Goal: Task Accomplishment & Management: Manage account settings

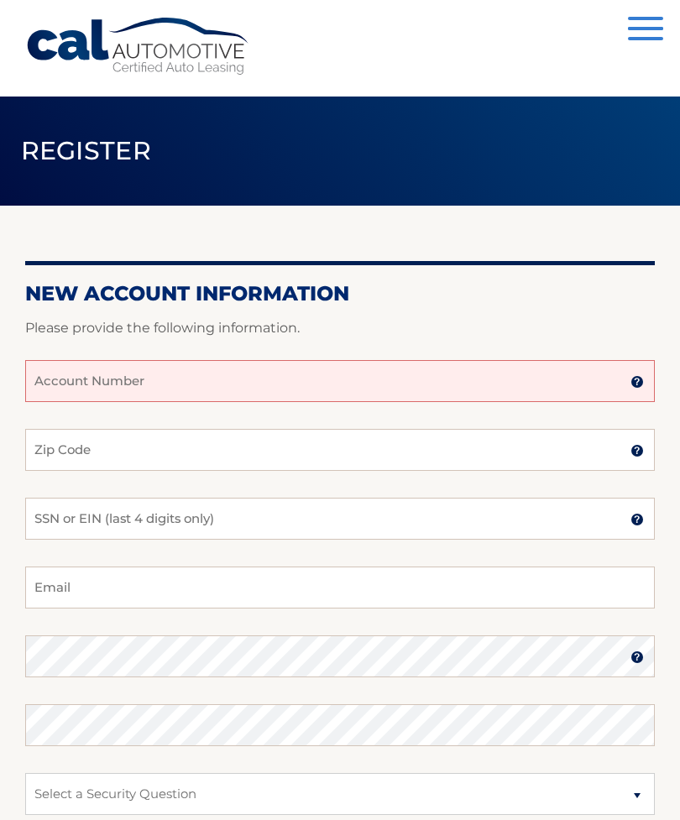
scroll to position [1, 0]
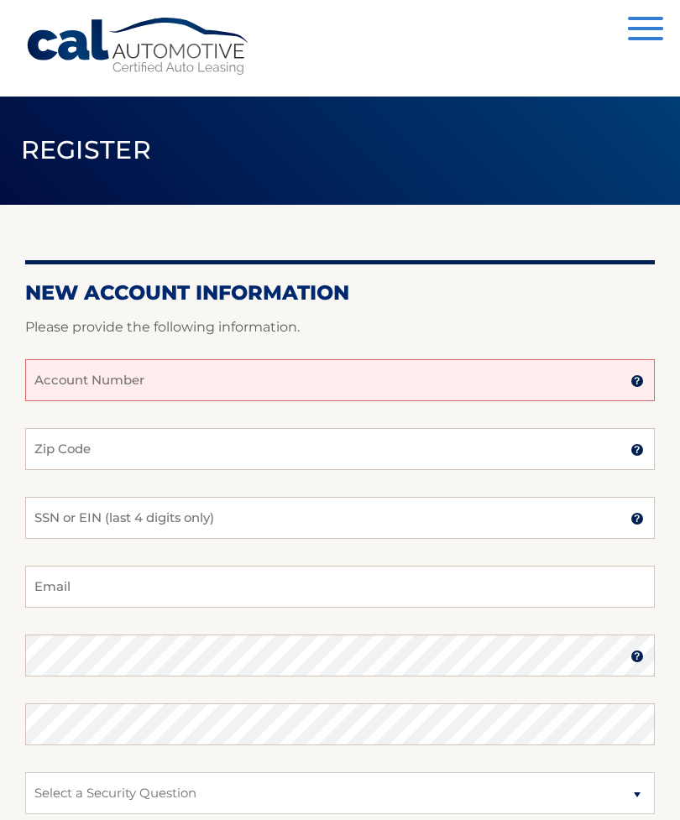
click at [624, 379] on input "Account Number" at bounding box center [339, 380] width 629 height 42
type input "44456023886"
click at [560, 446] on input "Zip Code" at bounding box center [339, 449] width 629 height 42
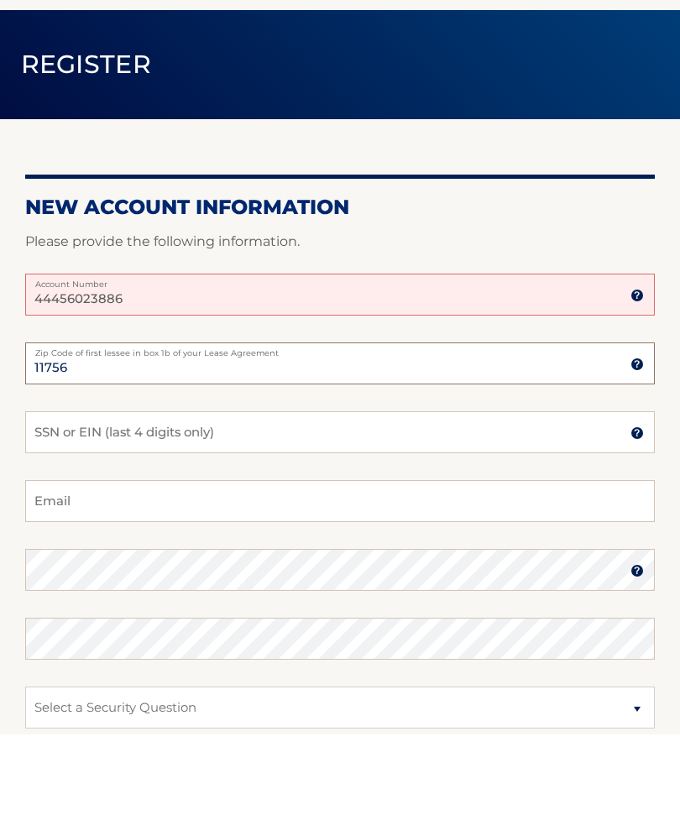
type input "11756"
click at [309, 497] on input "SSN or EIN (last 4 digits only)" at bounding box center [339, 518] width 629 height 42
type input "4478"
click at [271, 566] on input "Email" at bounding box center [339, 587] width 629 height 42
type input "logo59@optonline.net"
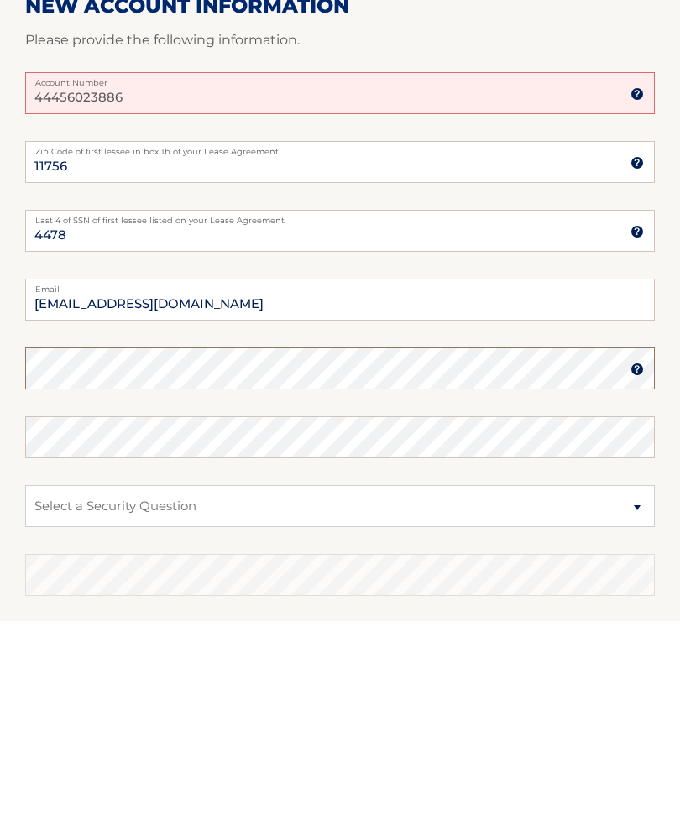
scroll to position [251, 0]
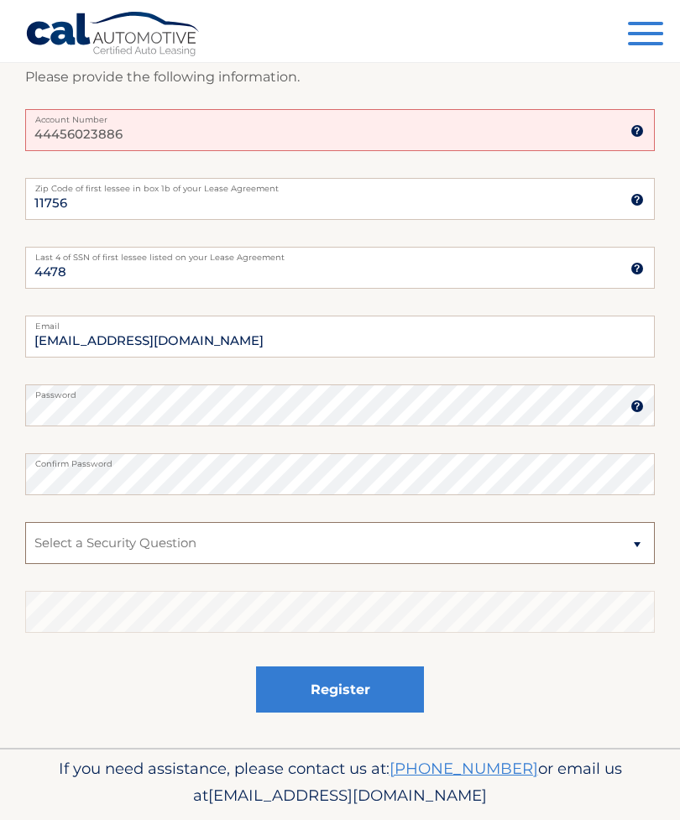
click at [334, 545] on select "Select a Security Question What was the name of your elementary school? What is…" at bounding box center [339, 543] width 629 height 42
select select "2"
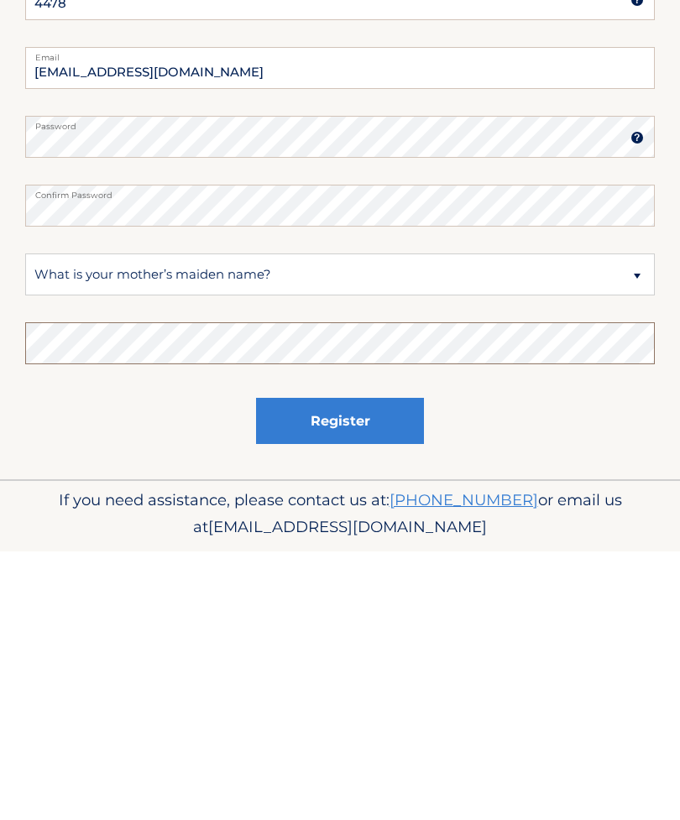
scroll to position [305, 0]
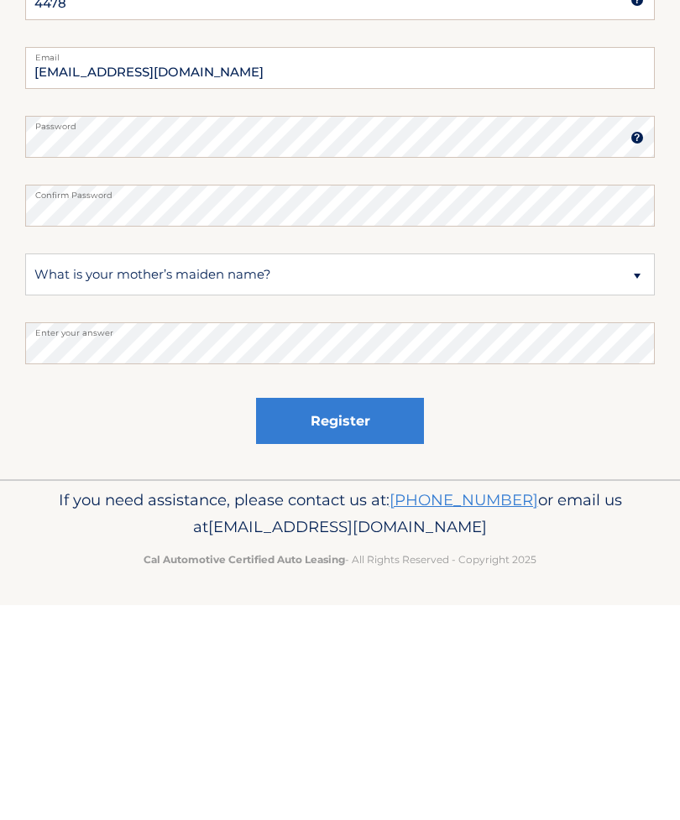
click at [372, 613] on button "Register" at bounding box center [340, 636] width 168 height 46
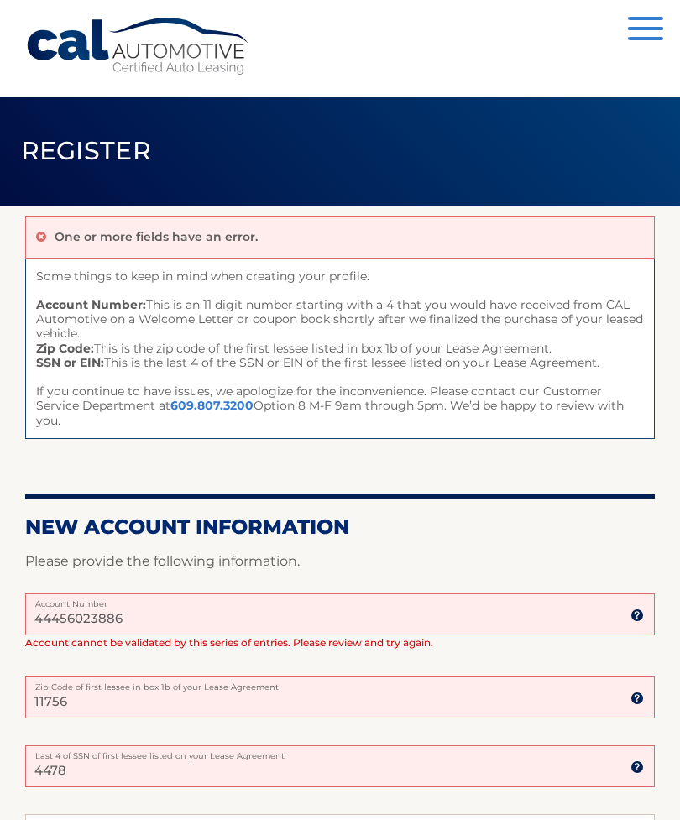
click at [546, 593] on input "44456023886" at bounding box center [339, 614] width 629 height 42
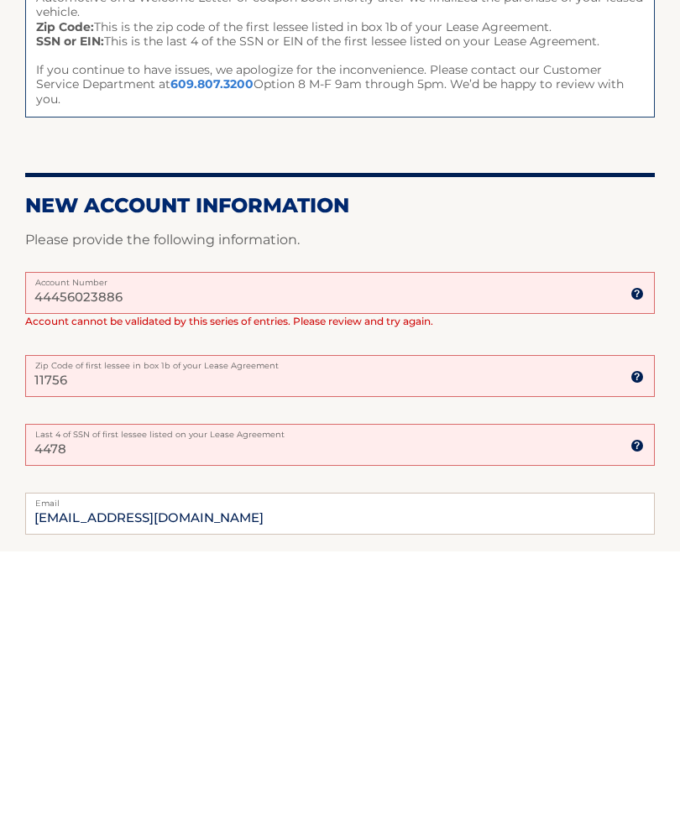
click at [196, 540] on input "44456023886" at bounding box center [339, 561] width 629 height 42
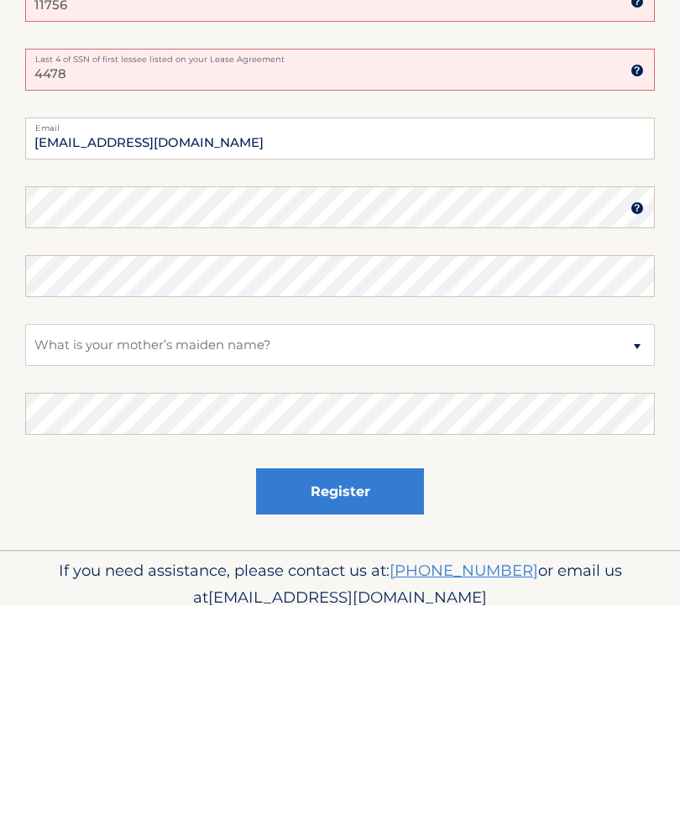
type input "44456023896"
click at [337, 683] on button "Register" at bounding box center [340, 706] width 168 height 46
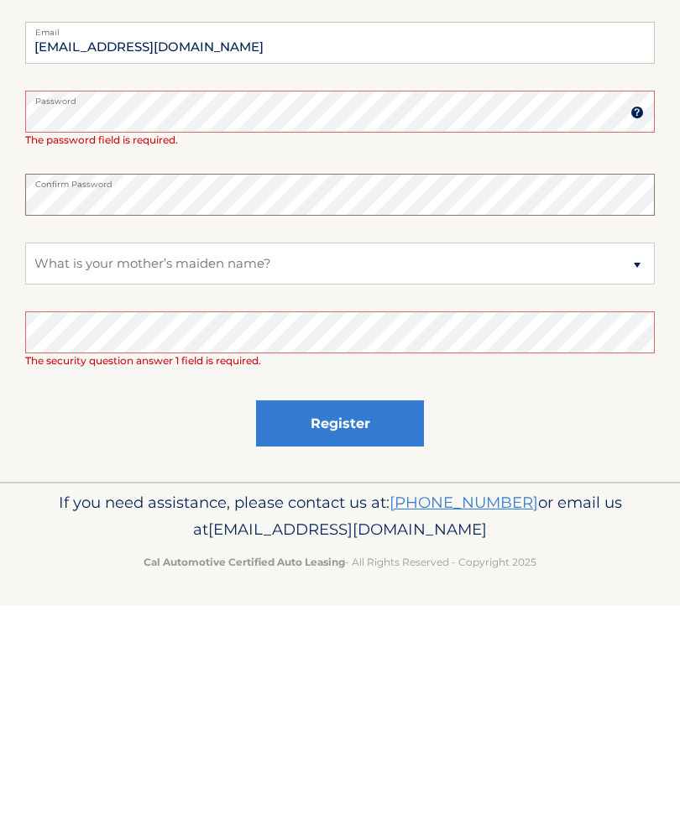
scroll to position [384, 0]
click at [365, 614] on button "Register" at bounding box center [340, 637] width 168 height 46
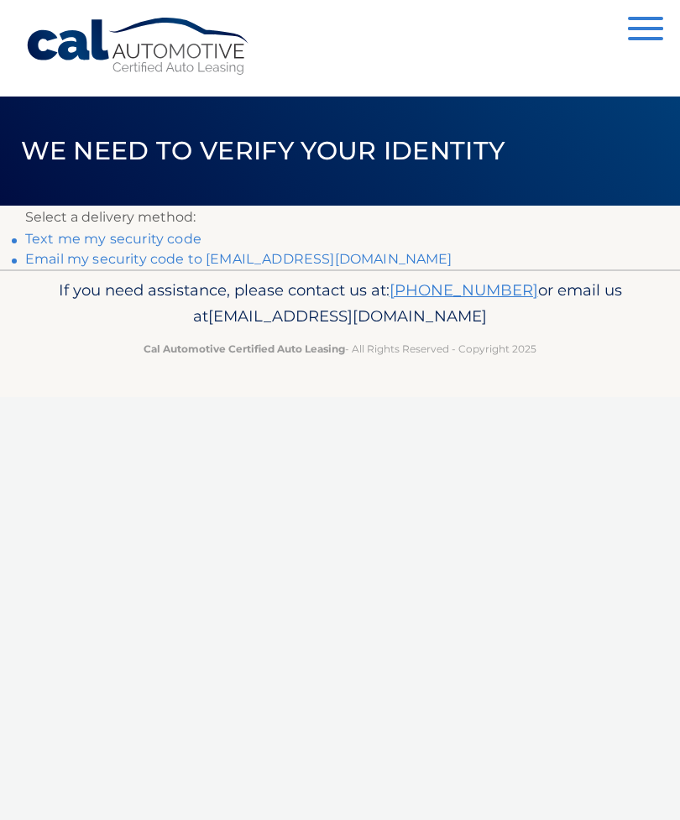
click at [188, 243] on link "Text me my security code" at bounding box center [113, 239] width 176 height 16
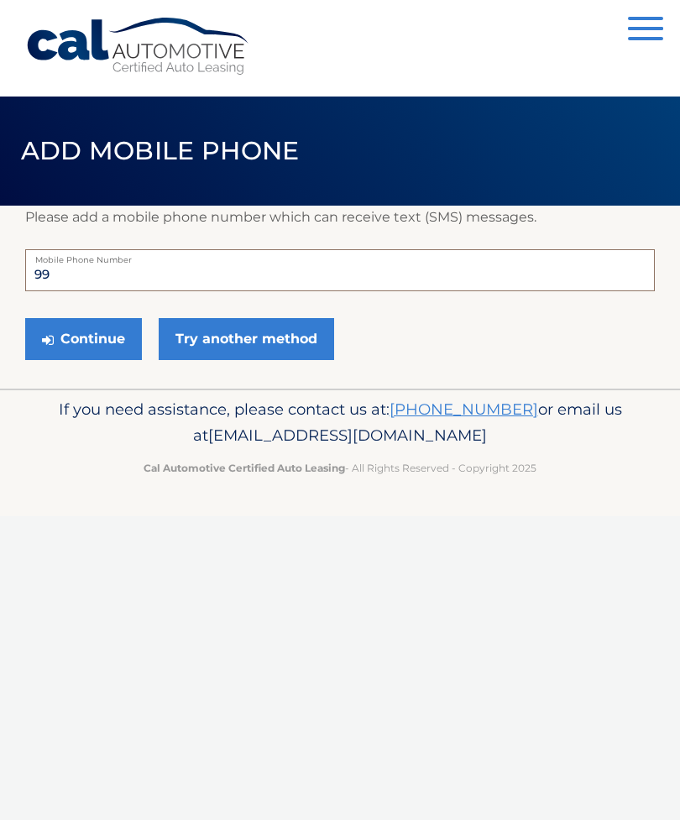
type input "9"
type input "5165826790"
click at [107, 337] on button "Continue" at bounding box center [83, 339] width 117 height 42
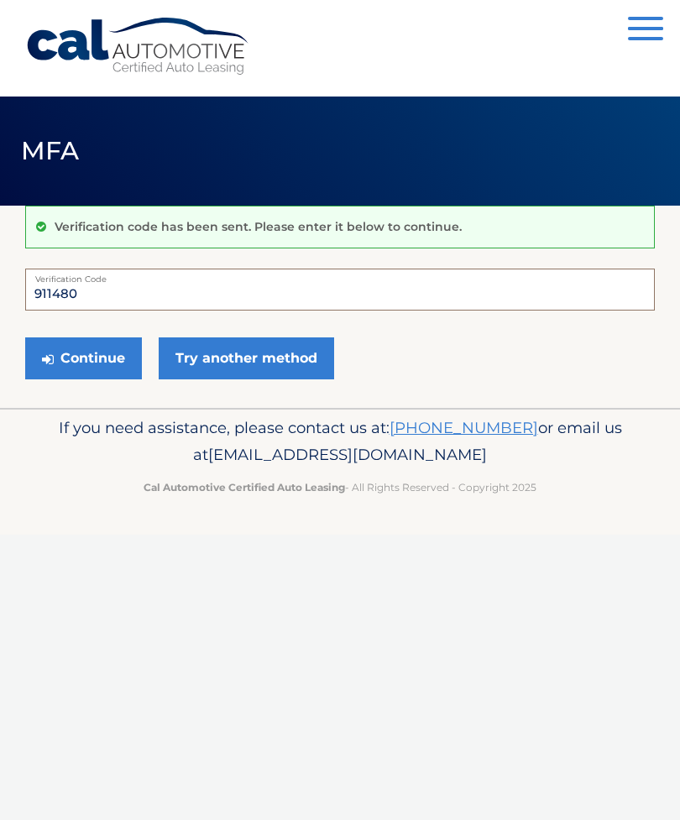
type input "911480"
click at [94, 348] on button "Continue" at bounding box center [83, 358] width 117 height 42
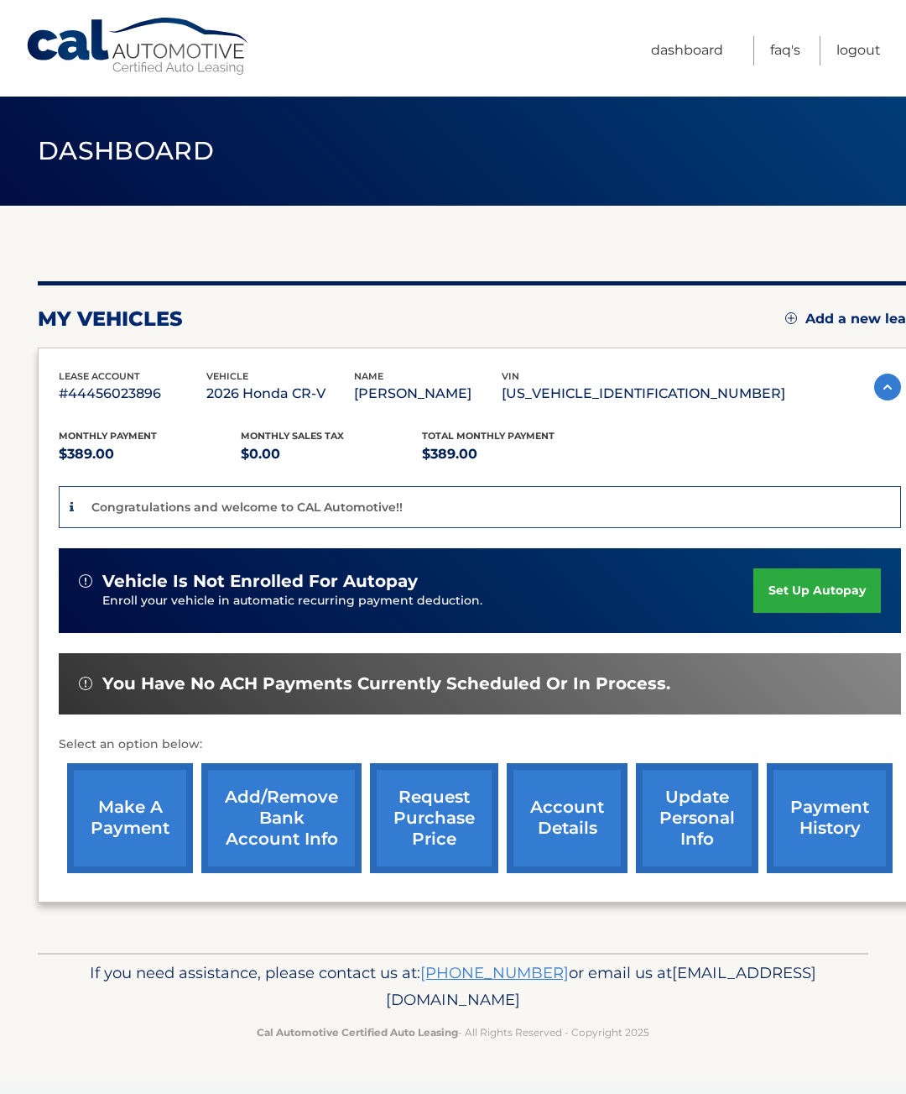
click at [801, 584] on link "set up autopay" at bounding box center [818, 590] width 128 height 44
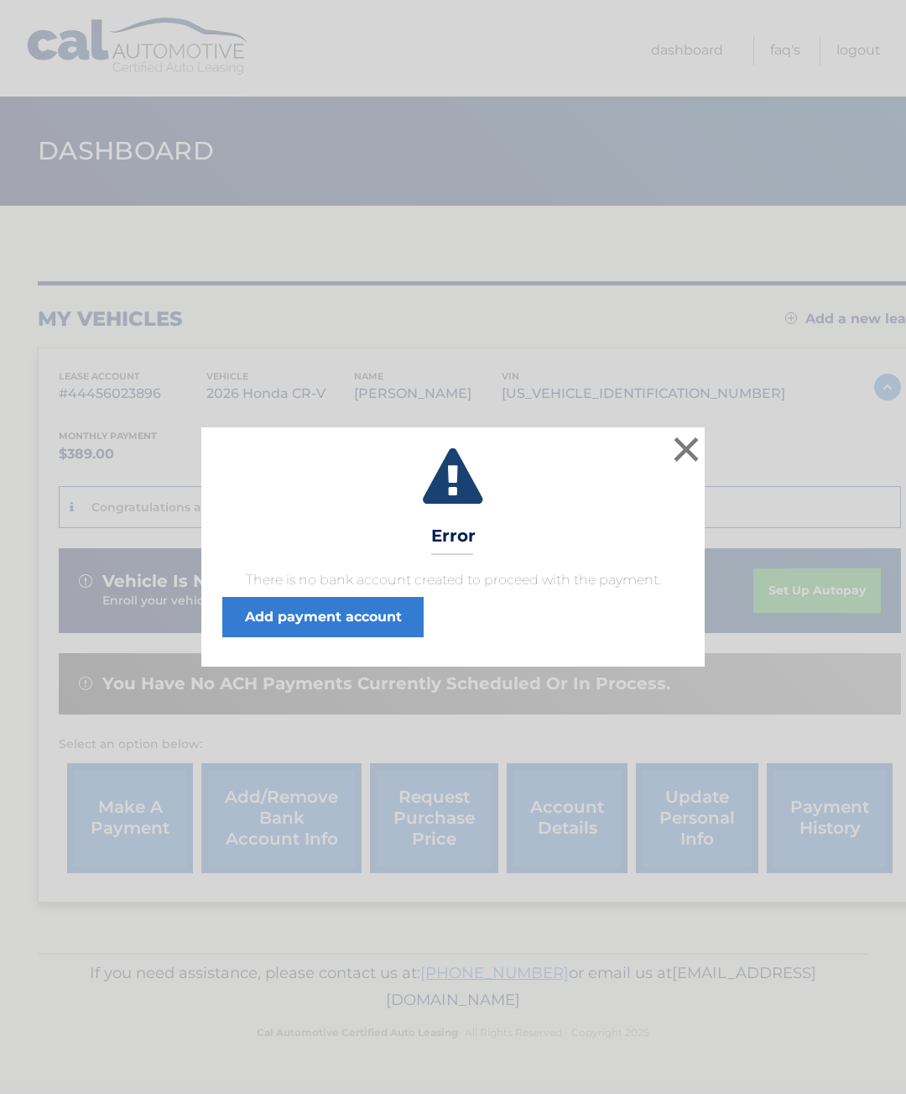
click at [378, 609] on link "Add payment account" at bounding box center [322, 617] width 201 height 40
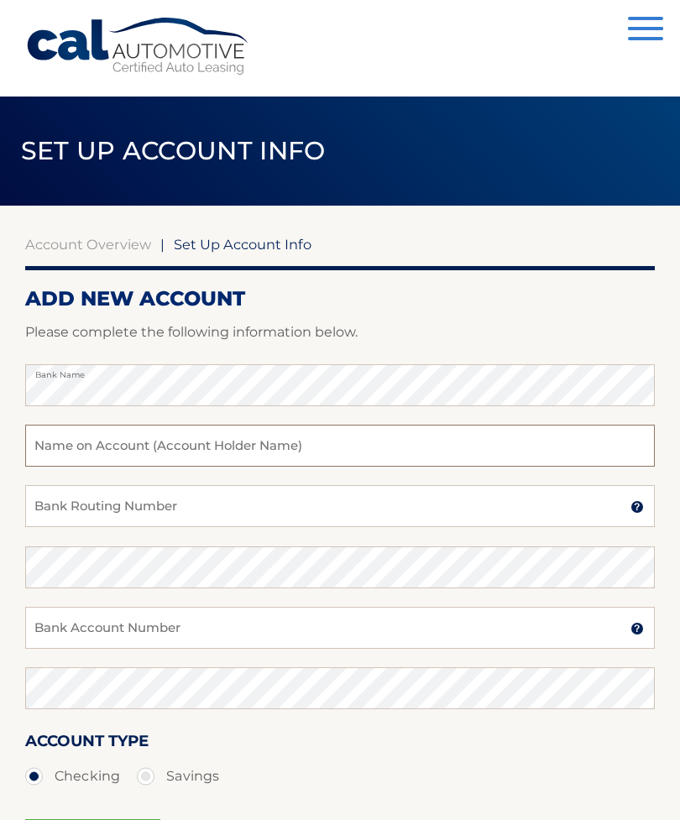
click at [318, 448] on input "text" at bounding box center [339, 446] width 629 height 42
type input "[PERSON_NAME]"
click at [213, 505] on input "Bank Routing Number" at bounding box center [339, 506] width 629 height 42
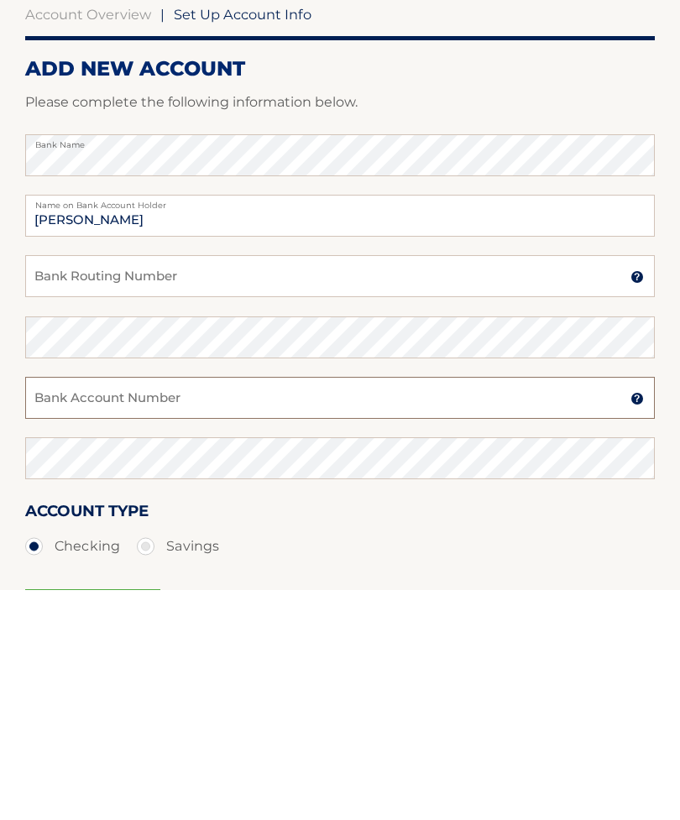
click at [161, 607] on input "Bank Account Number" at bounding box center [339, 628] width 629 height 42
type input "483072956411"
click at [183, 485] on input "Bank Routing Number" at bounding box center [339, 506] width 629 height 42
click at [161, 485] on input "Bank Routing Number" at bounding box center [339, 506] width 629 height 42
type input "021000322"
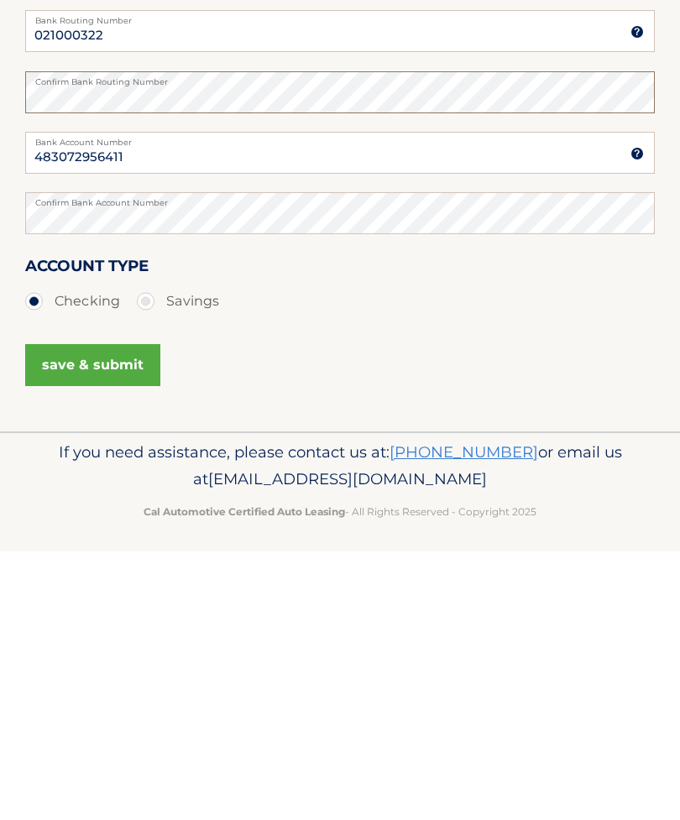
scroll to position [212, 0]
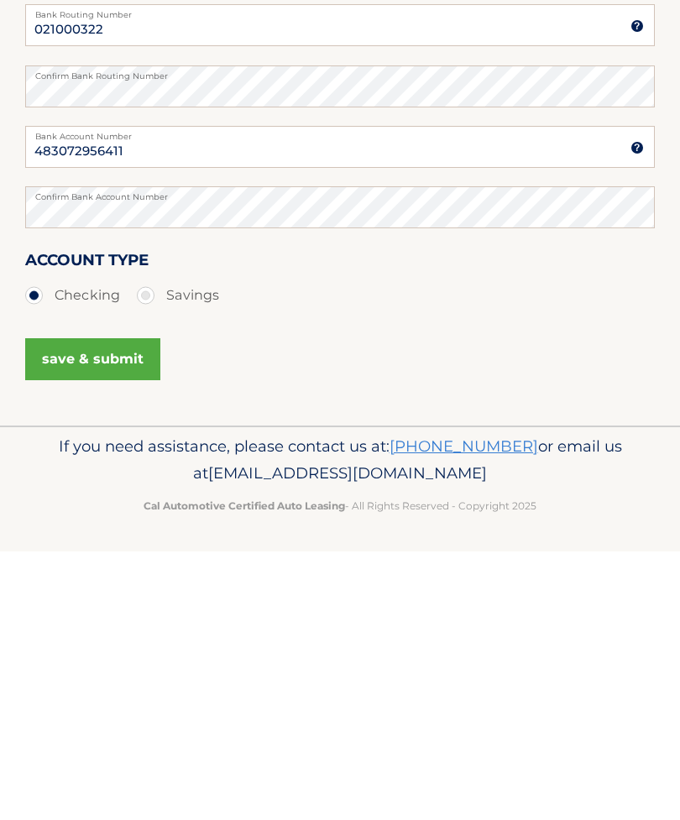
click at [111, 607] on button "save & submit" at bounding box center [92, 628] width 135 height 42
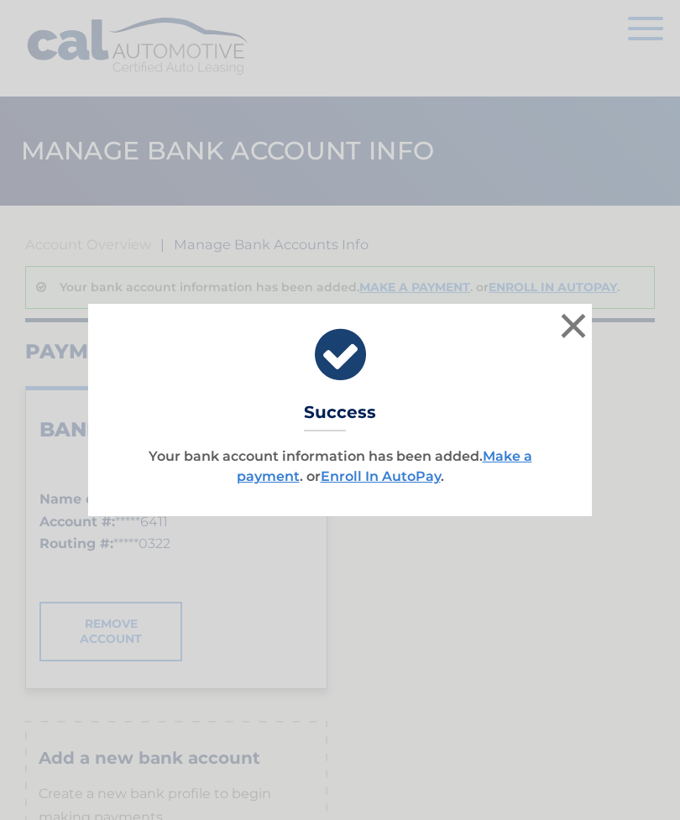
click at [577, 331] on button "×" at bounding box center [573, 326] width 34 height 34
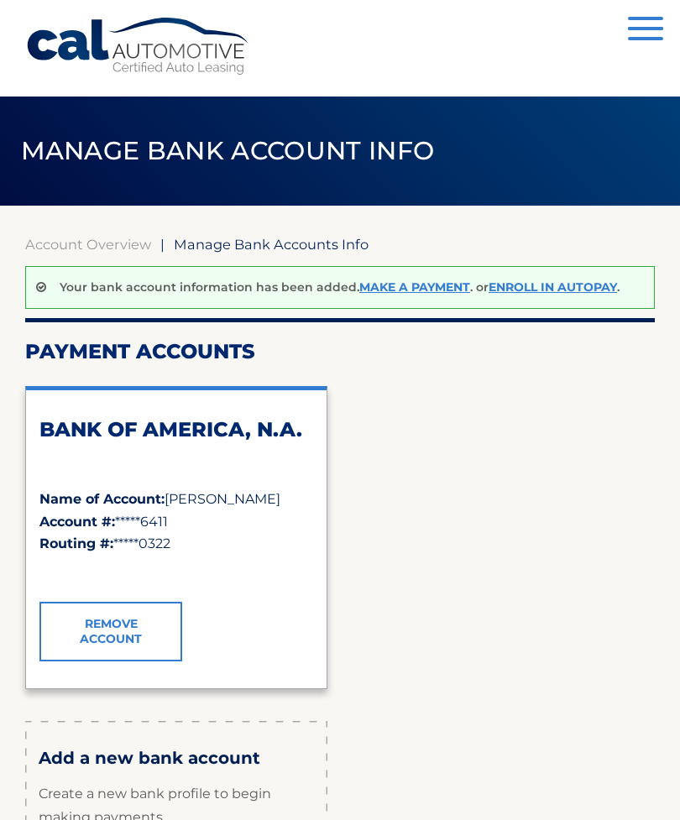
click at [117, 248] on link "Account Overview" at bounding box center [88, 244] width 126 height 17
click at [643, 20] on span "button" at bounding box center [645, 18] width 35 height 3
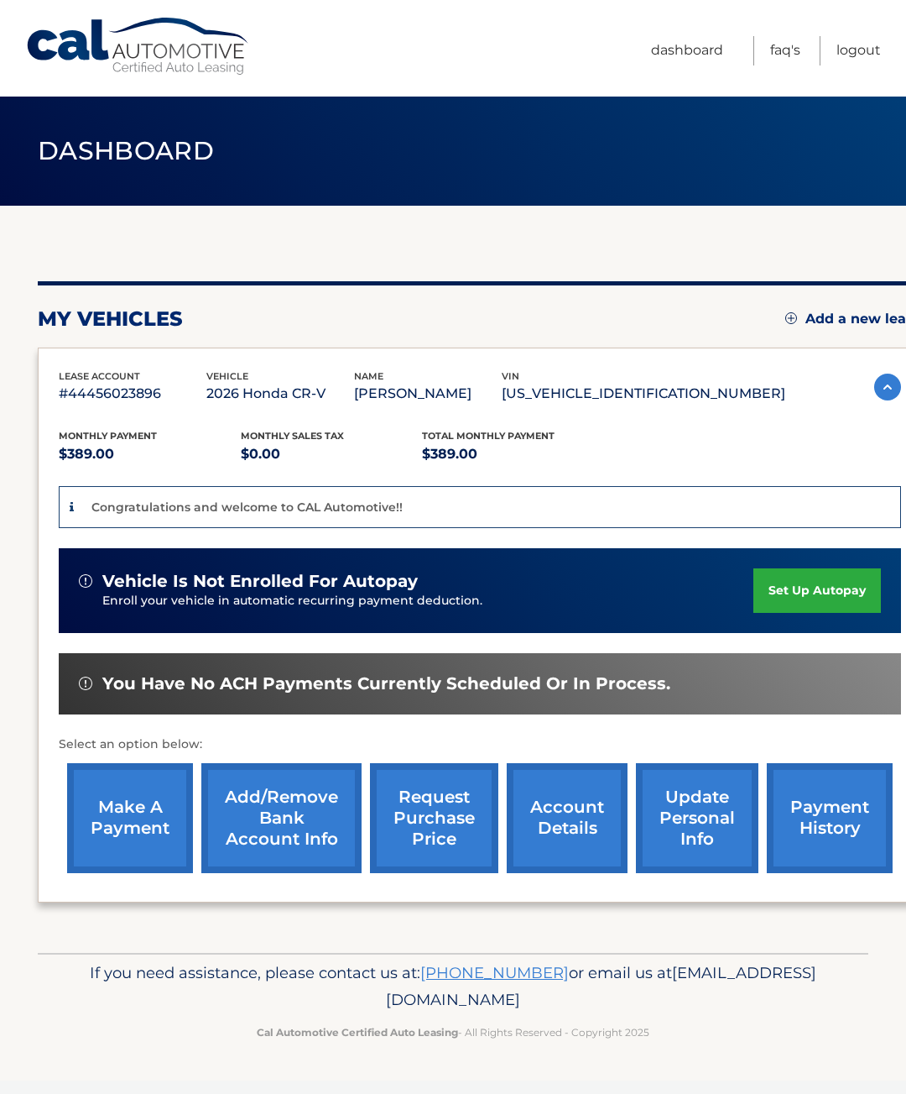
click at [812, 597] on link "set up autopay" at bounding box center [818, 590] width 128 height 44
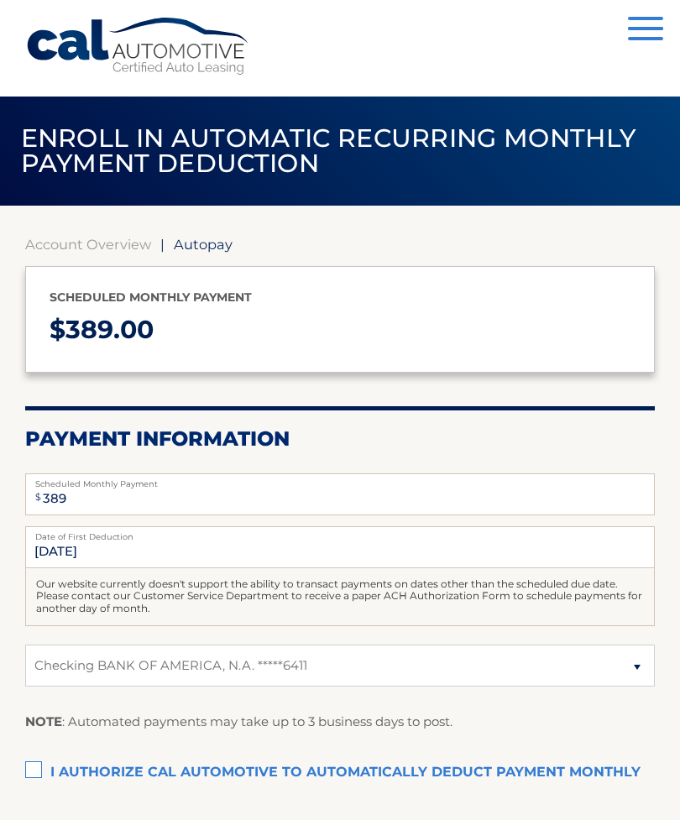
select select "ZThmZWNjZTEtMjNjZS00NWU1LTlmNDItYzczOWU0M2YxYWQ5"
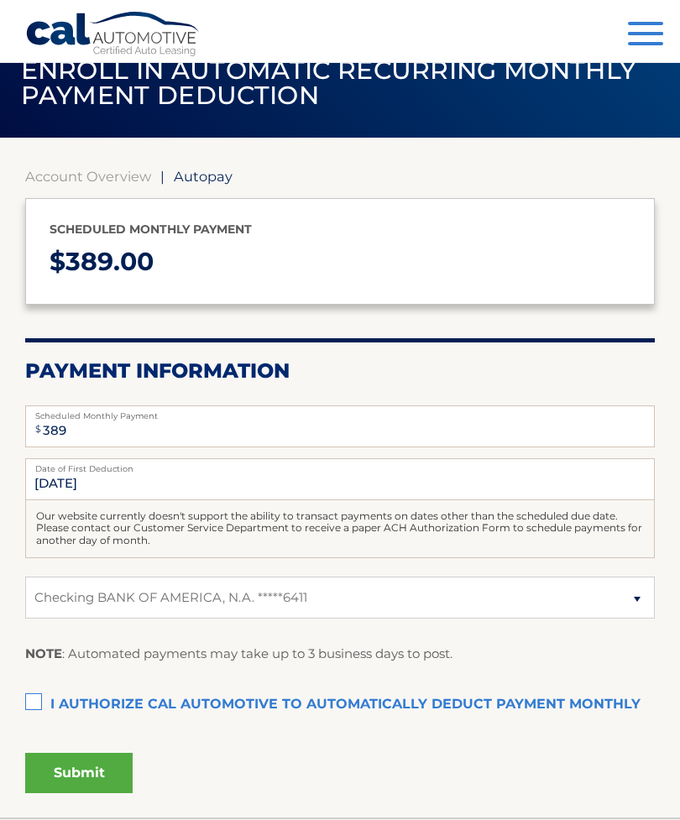
scroll to position [71, 0]
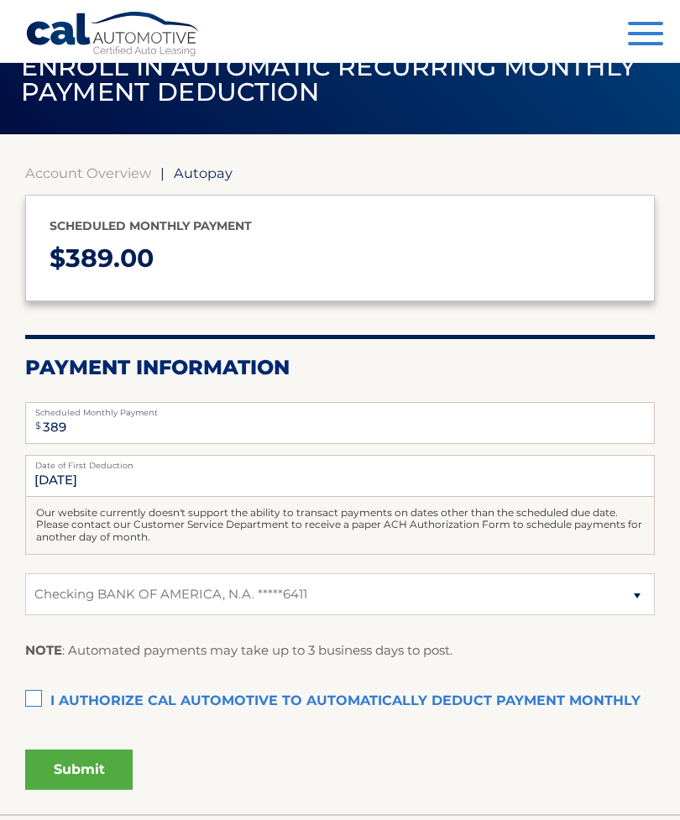
click at [34, 693] on label "I authorize cal automotive to automatically deduct payment monthly This checkbo…" at bounding box center [339, 702] width 629 height 34
click at [0, 0] on input "I authorize cal automotive to automatically deduct payment monthly This checkbo…" at bounding box center [0, 0] width 0 height 0
click at [86, 758] on button "Submit" at bounding box center [78, 769] width 107 height 40
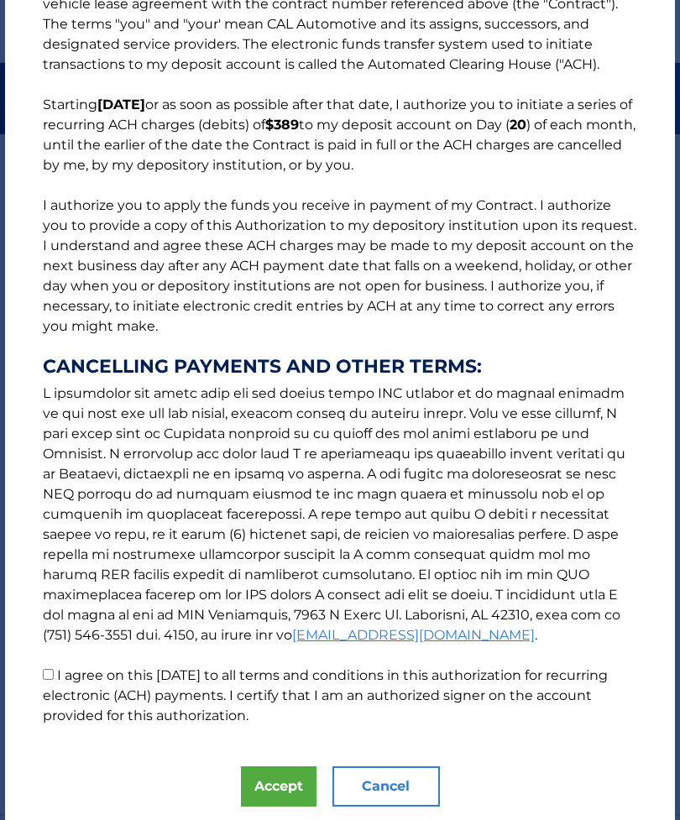
scroll to position [81, 0]
click at [48, 677] on input "I agree on this [DATE] to all terms and conditions in this authorization for re…" at bounding box center [48, 674] width 11 height 11
checkbox input "true"
click at [274, 776] on button "Accept" at bounding box center [279, 786] width 76 height 40
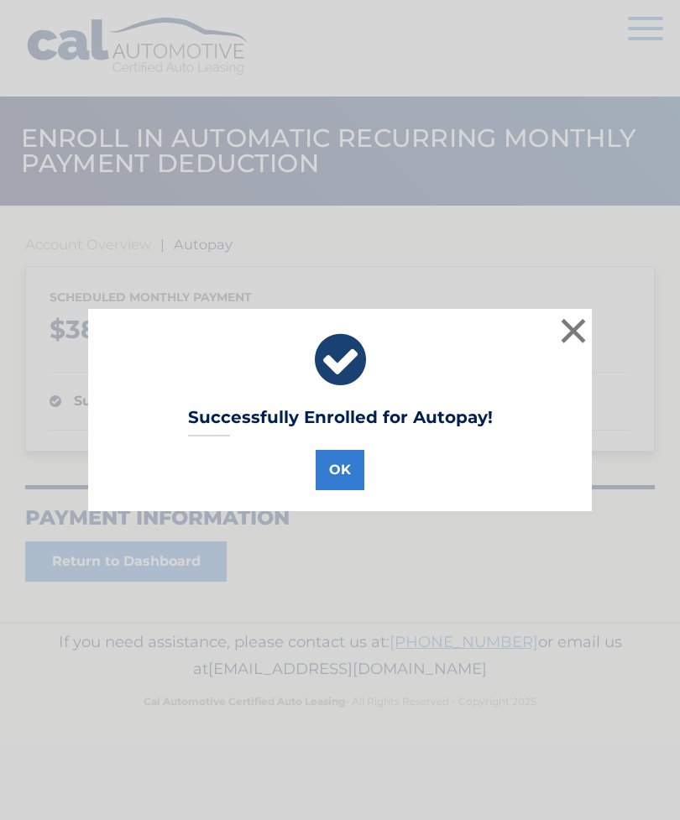
click at [348, 454] on button "OK" at bounding box center [340, 470] width 49 height 40
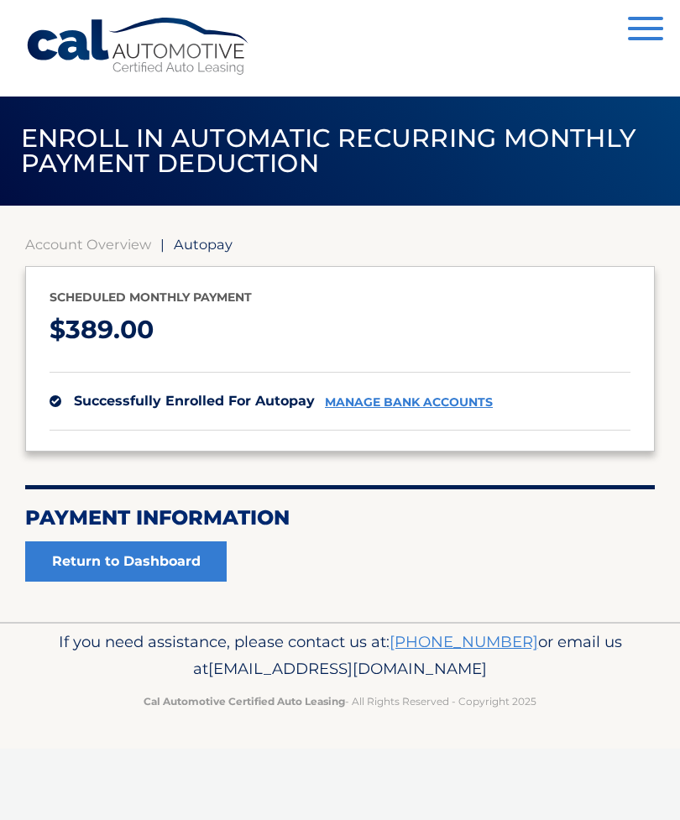
click at [175, 541] on link "Return to Dashboard" at bounding box center [125, 561] width 201 height 40
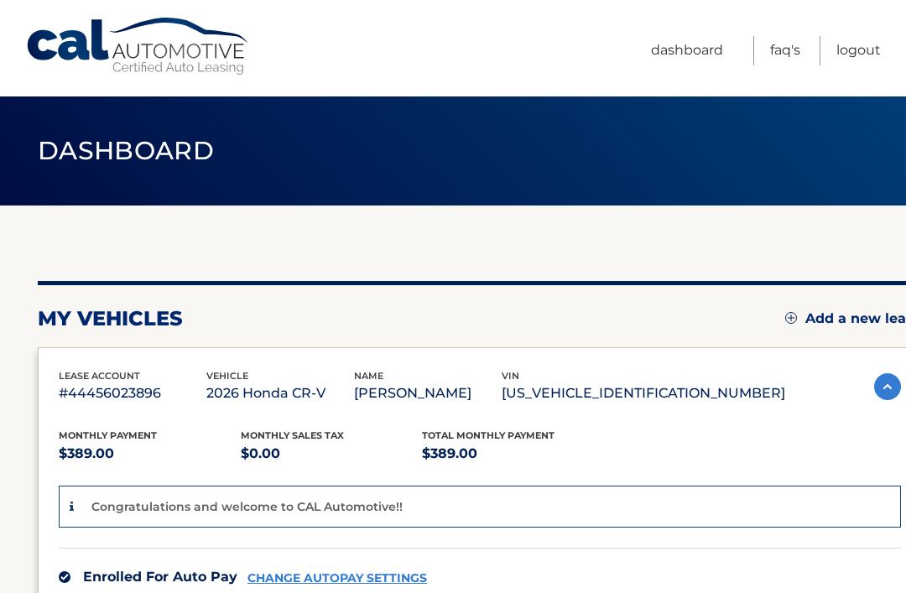
click at [708, 56] on link "Dashboard" at bounding box center [687, 50] width 72 height 29
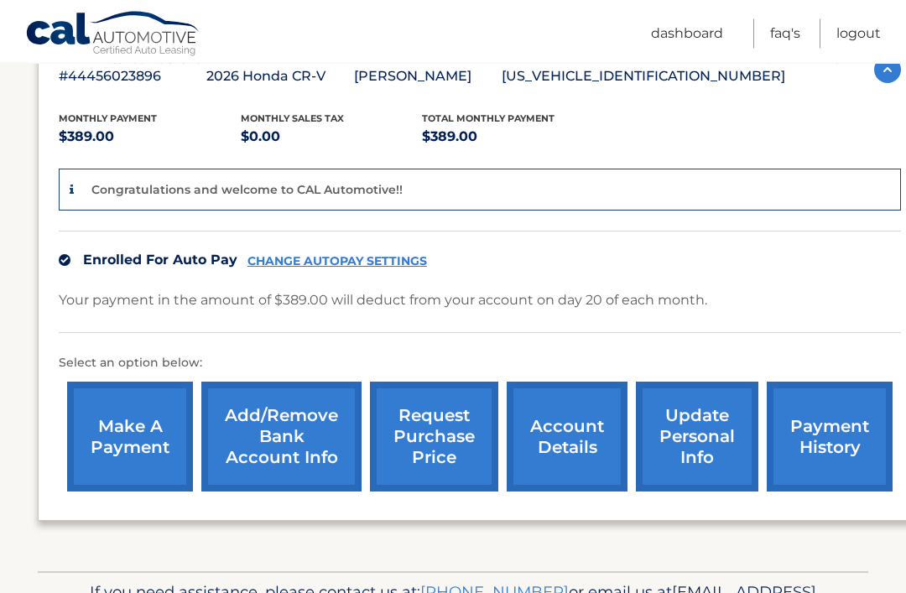
scroll to position [320, 0]
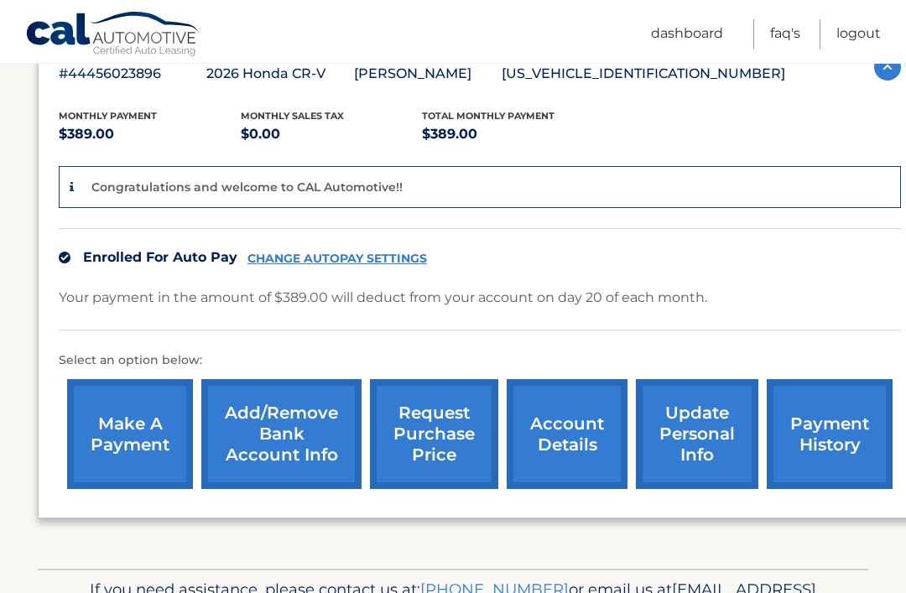
click at [713, 437] on link "update personal info" at bounding box center [697, 434] width 123 height 110
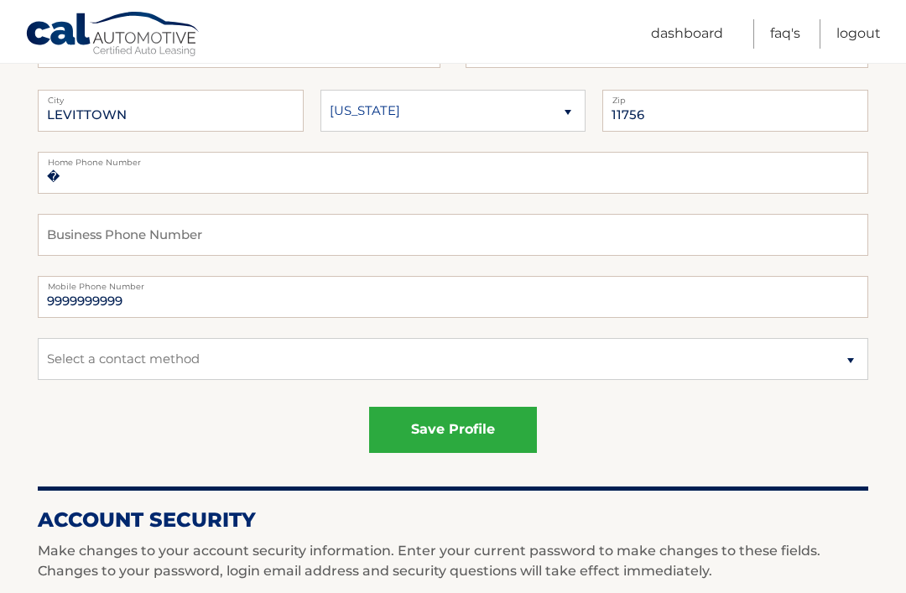
scroll to position [298, 0]
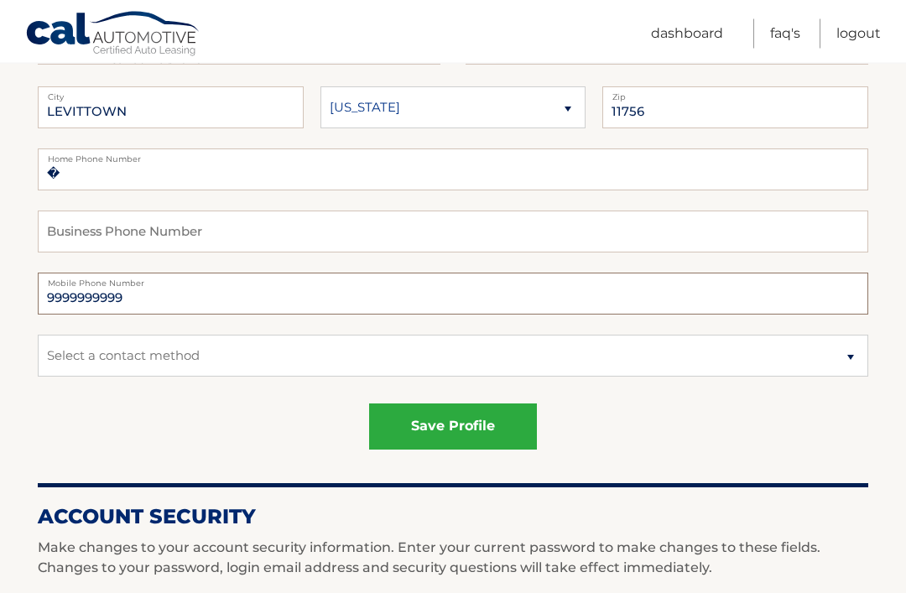
click at [102, 306] on input "9999999999" at bounding box center [453, 295] width 831 height 42
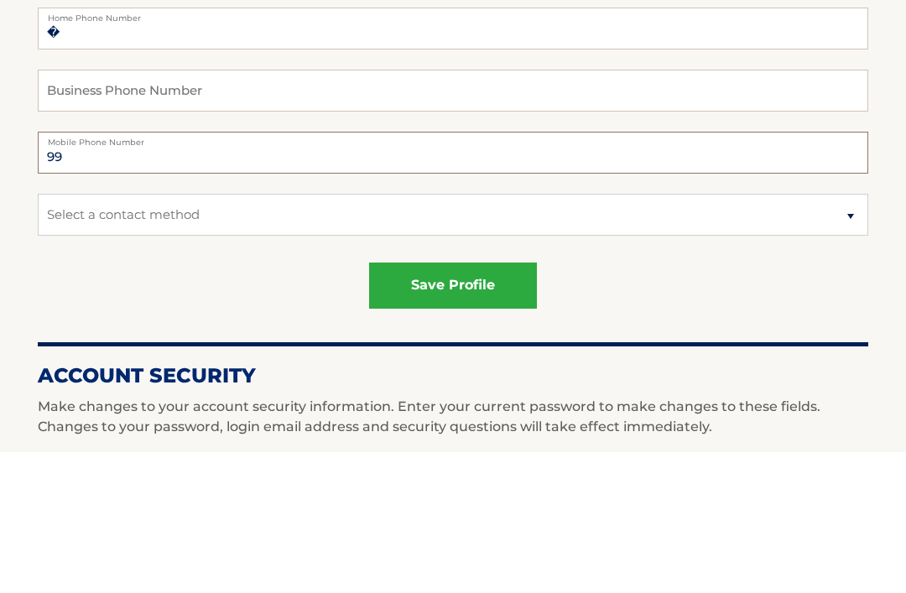
type input "9"
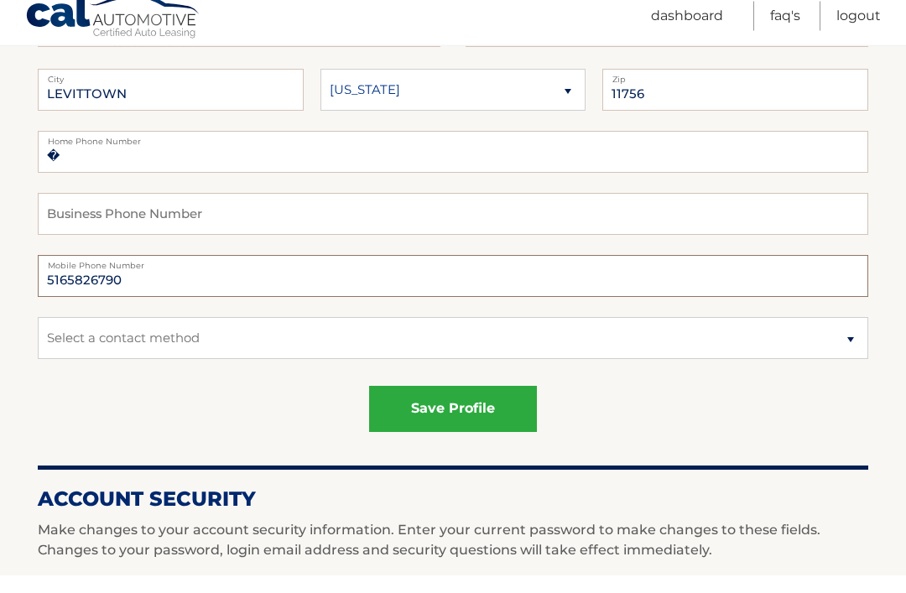
type input "5165826790"
click at [206, 154] on input "�" at bounding box center [453, 170] width 831 height 42
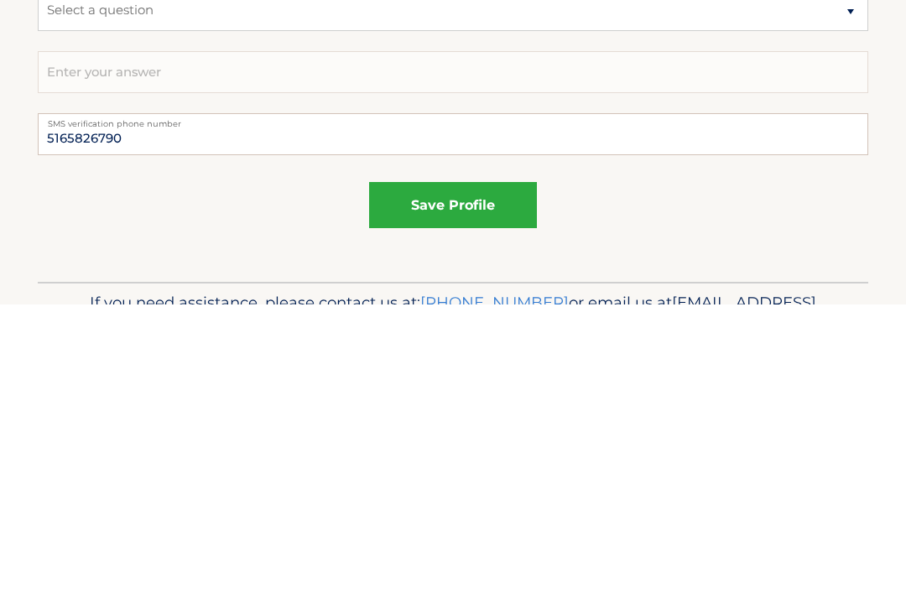
scroll to position [936, 0]
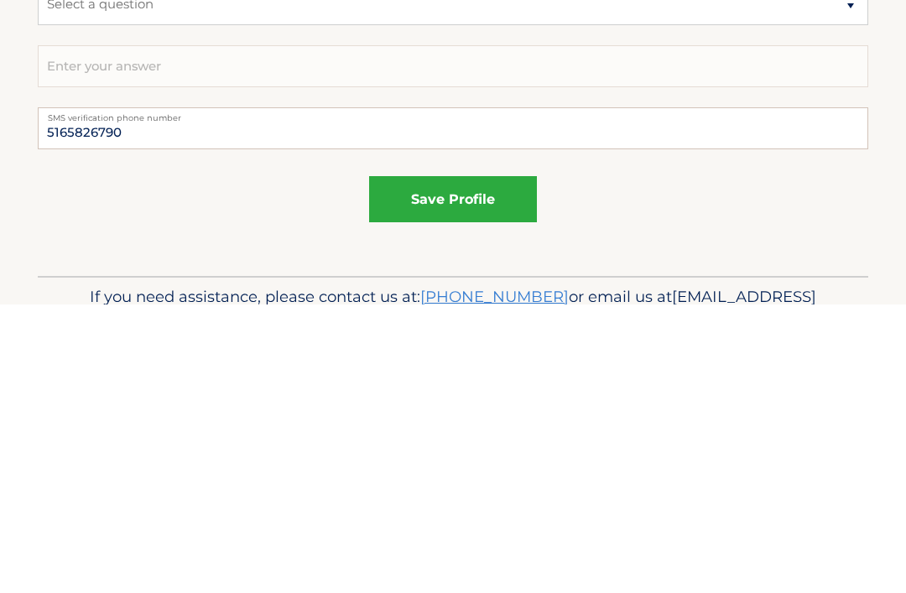
type input "�5165826790"
click at [458, 465] on button "save profile" at bounding box center [453, 488] width 168 height 46
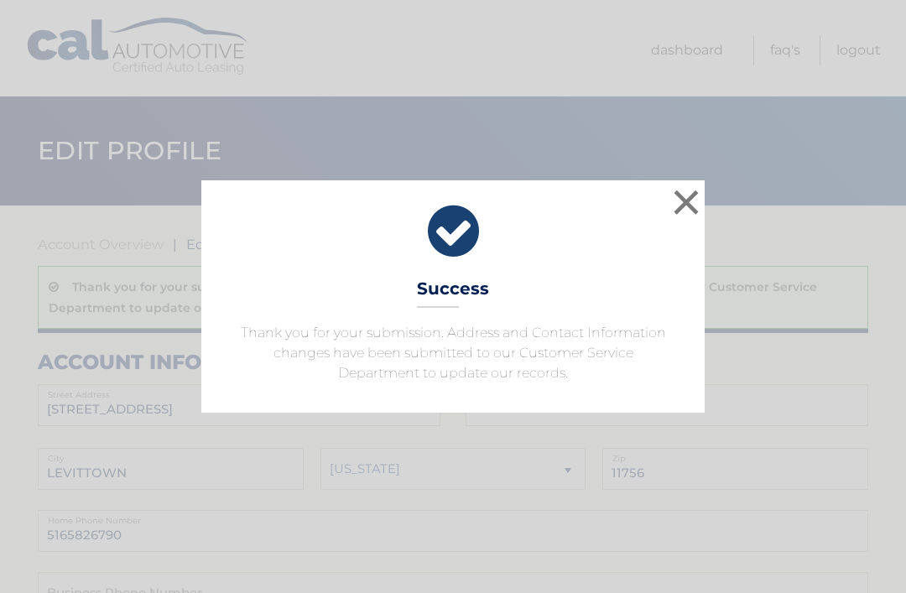
click at [685, 206] on button "×" at bounding box center [687, 202] width 34 height 34
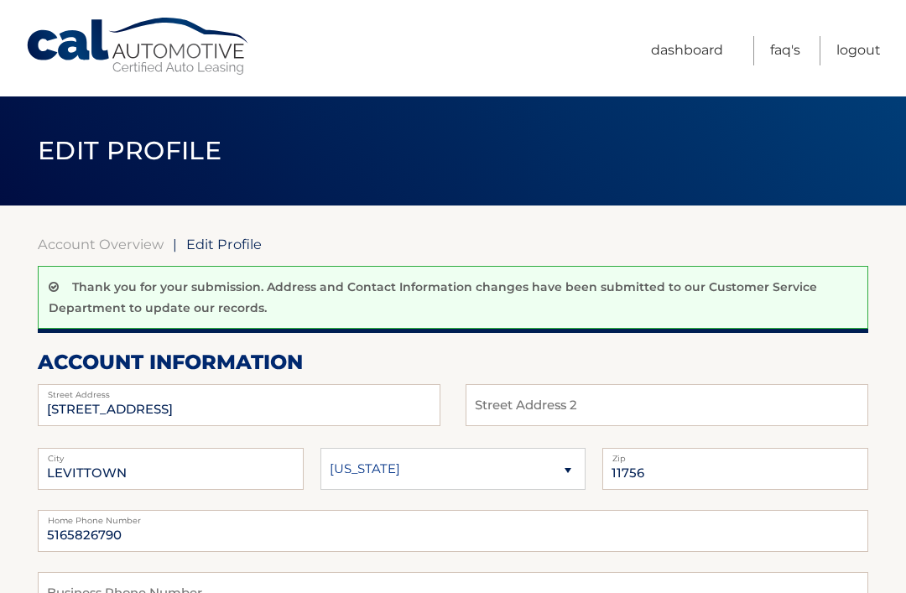
click at [854, 51] on link "Logout" at bounding box center [859, 50] width 44 height 29
